Goal: Task Accomplishment & Management: Complete application form

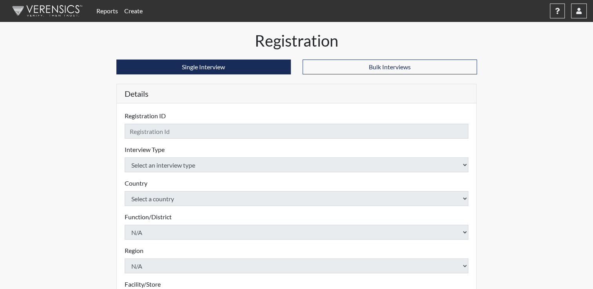
checkbox input "true"
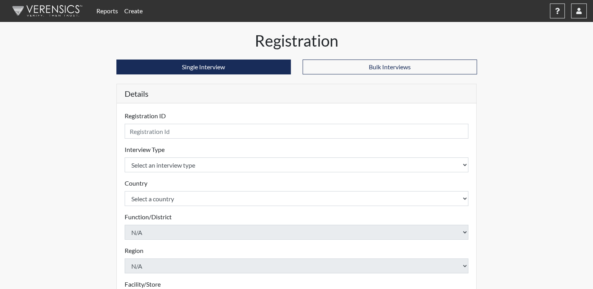
click at [115, 9] on link "Reports" at bounding box center [107, 11] width 28 height 16
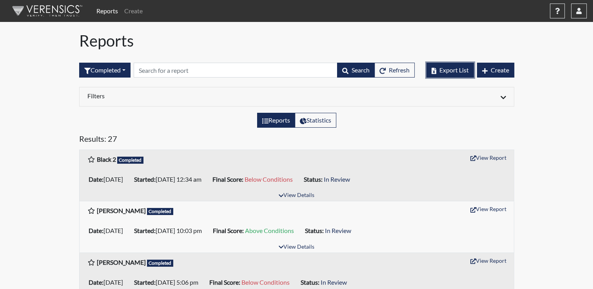
click at [458, 71] on span "Export List" at bounding box center [454, 69] width 29 height 7
click at [578, 9] on icon "button" at bounding box center [579, 11] width 5 height 6
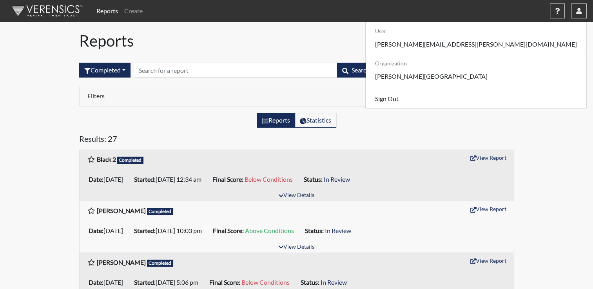
click at [448, 47] on h1 "Reports" at bounding box center [296, 40] width 435 height 19
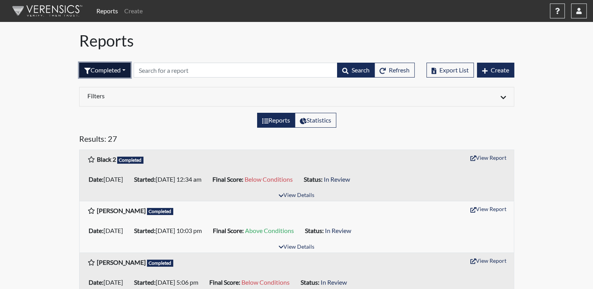
click at [128, 71] on button "Completed" at bounding box center [104, 70] width 51 height 15
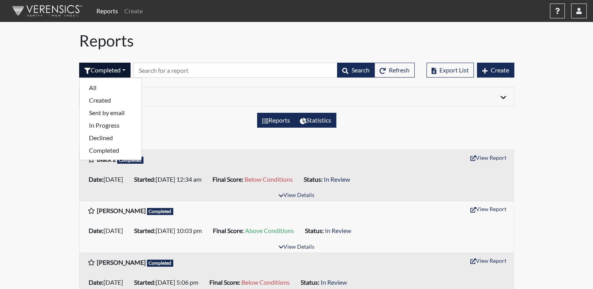
click at [313, 117] on label "Statistics" at bounding box center [316, 120] width 42 height 15
click at [305, 117] on input "Statistics" at bounding box center [302, 118] width 5 height 5
radio input "true"
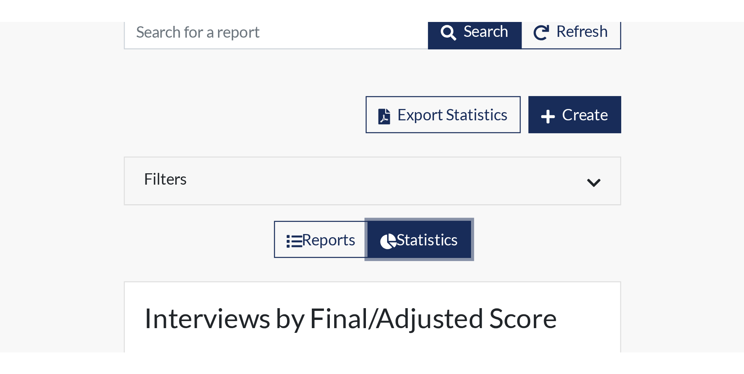
scroll to position [196, 353]
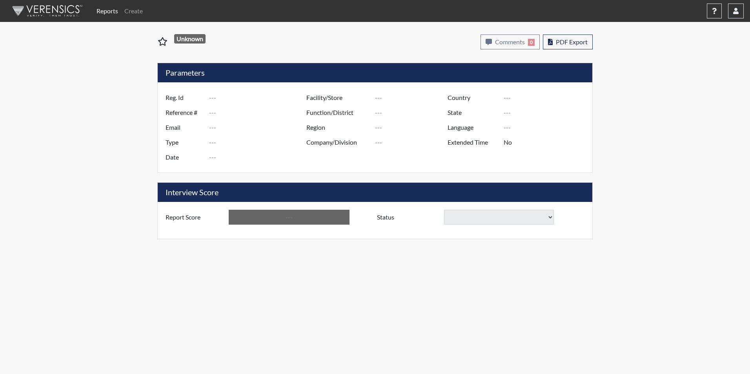
type input "Black 2"
type input "51549"
type input "blackannette55@gmail.com"
type input "Corrections Pre-Employment"
type input "Oct 1, 2025"
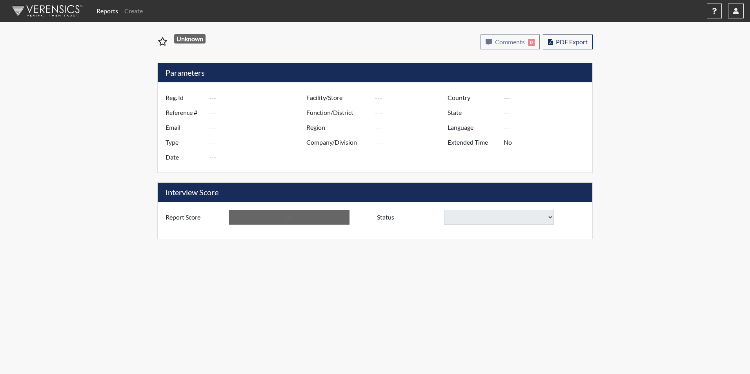
type input "Pathways/[GEOGRAPHIC_DATA]"
type input "[GEOGRAPHIC_DATA]"
type input "[US_STATE]"
type input "English"
type input "Yes"
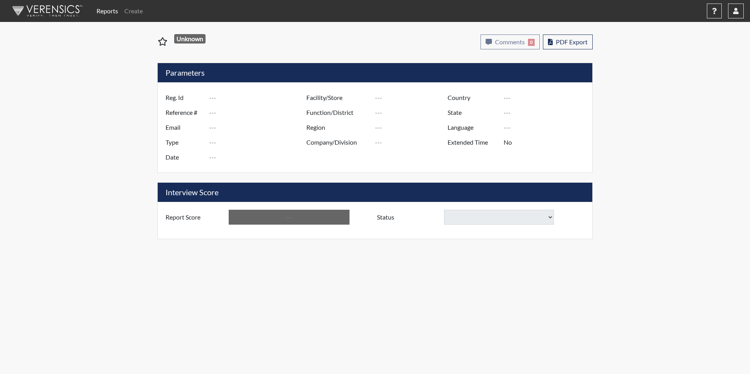
type input "Below Conditions"
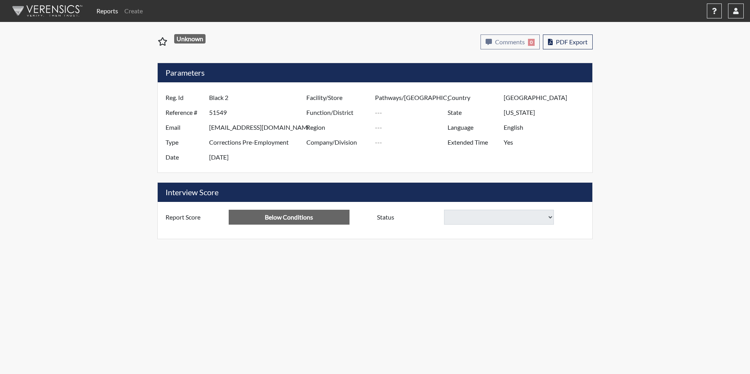
select select
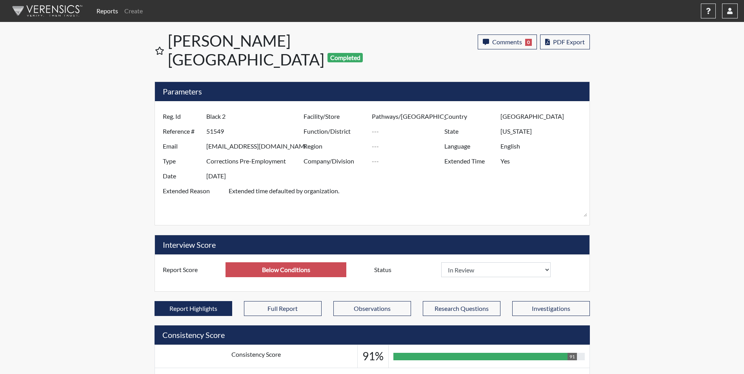
scroll to position [130, 326]
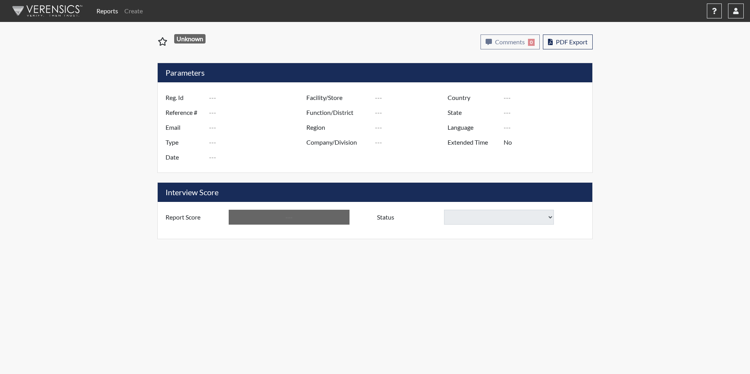
type input "Williams"
type input "51589"
type input "tyrellwills8135@gmail.com"
type input "Corrections Pre-Employment"
type input "Oct 3, 2025"
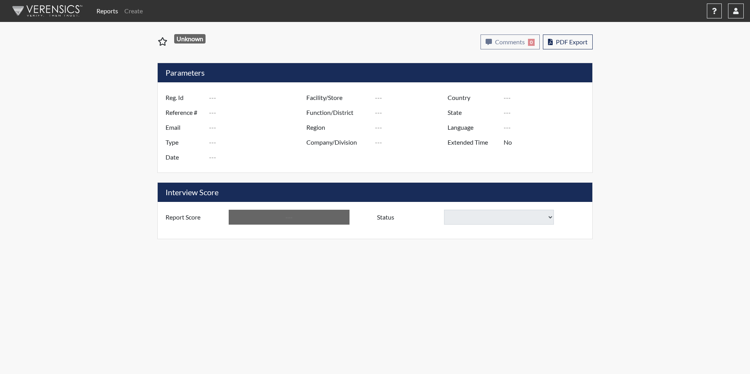
type input "Spring Grove"
type input "[GEOGRAPHIC_DATA]"
type input "[US_STATE]"
type input "English"
type input "Yes"
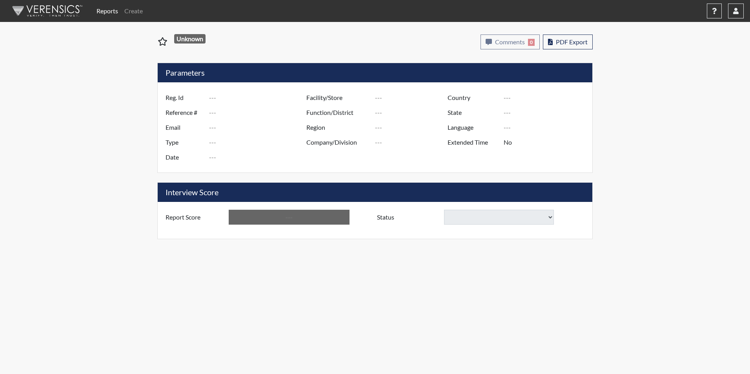
type input "Below Conditions"
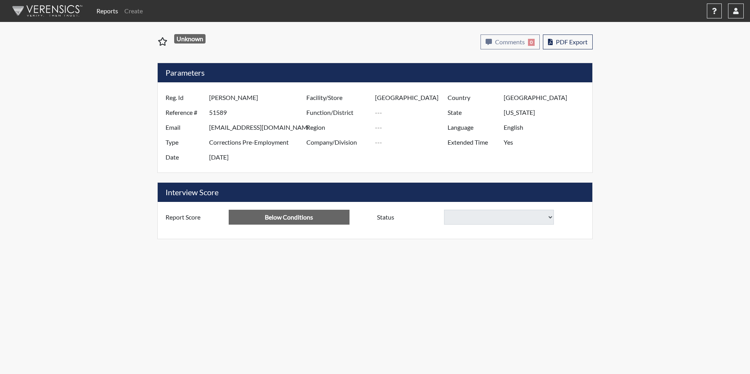
select select
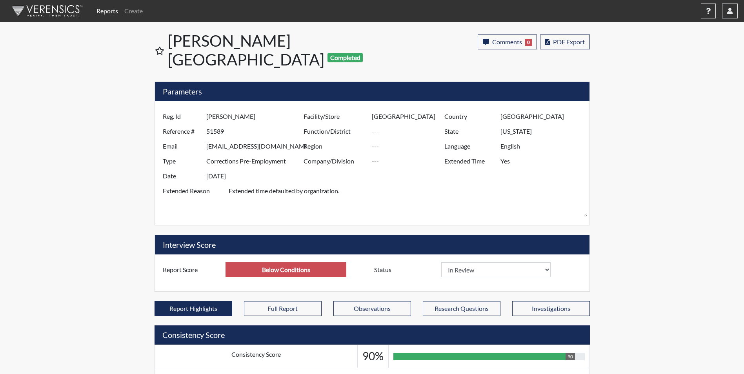
scroll to position [130, 326]
